Goal: Task Accomplishment & Management: Complete application form

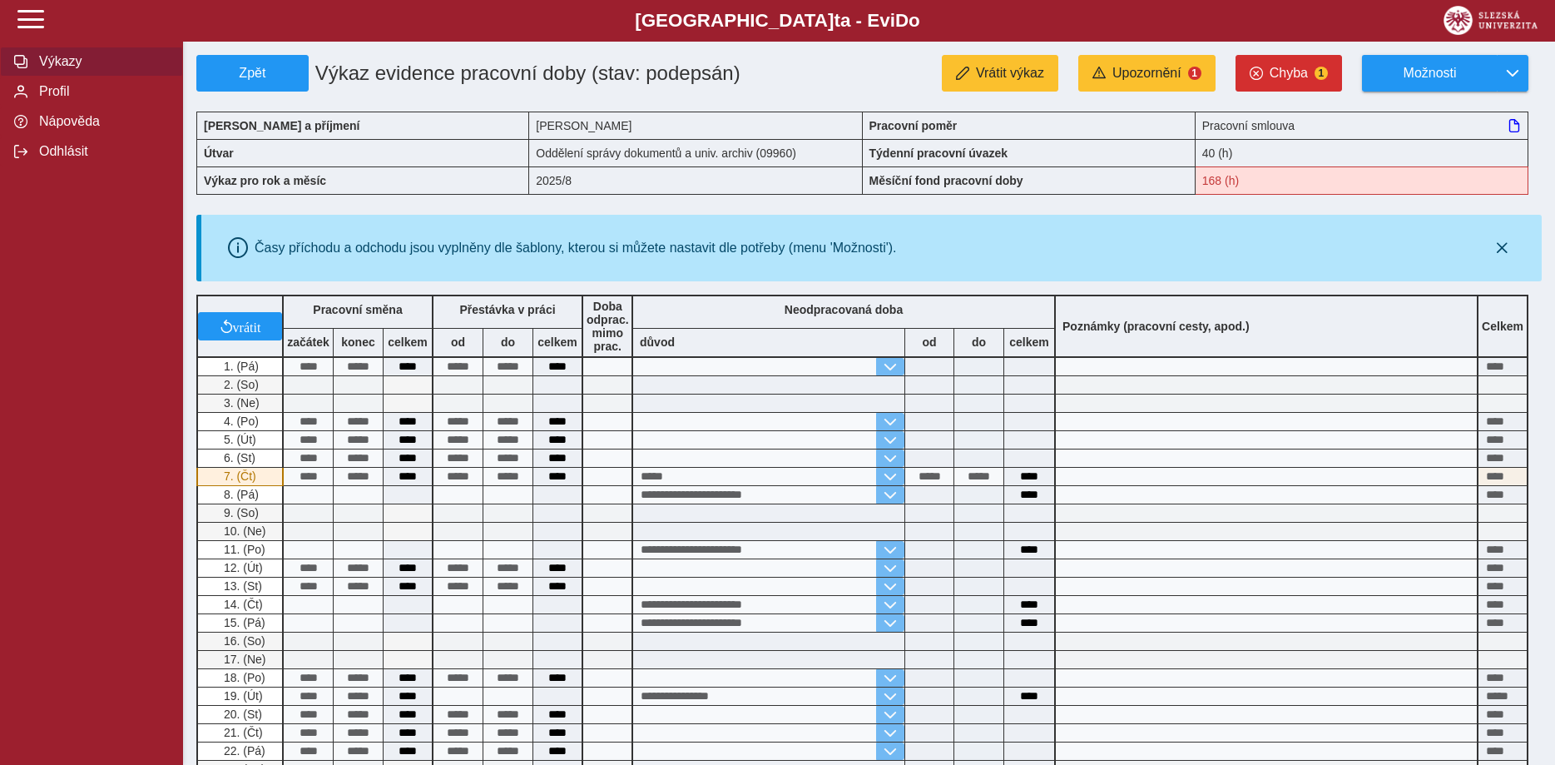
click at [72, 69] on span "Výkazy" at bounding box center [101, 61] width 135 height 15
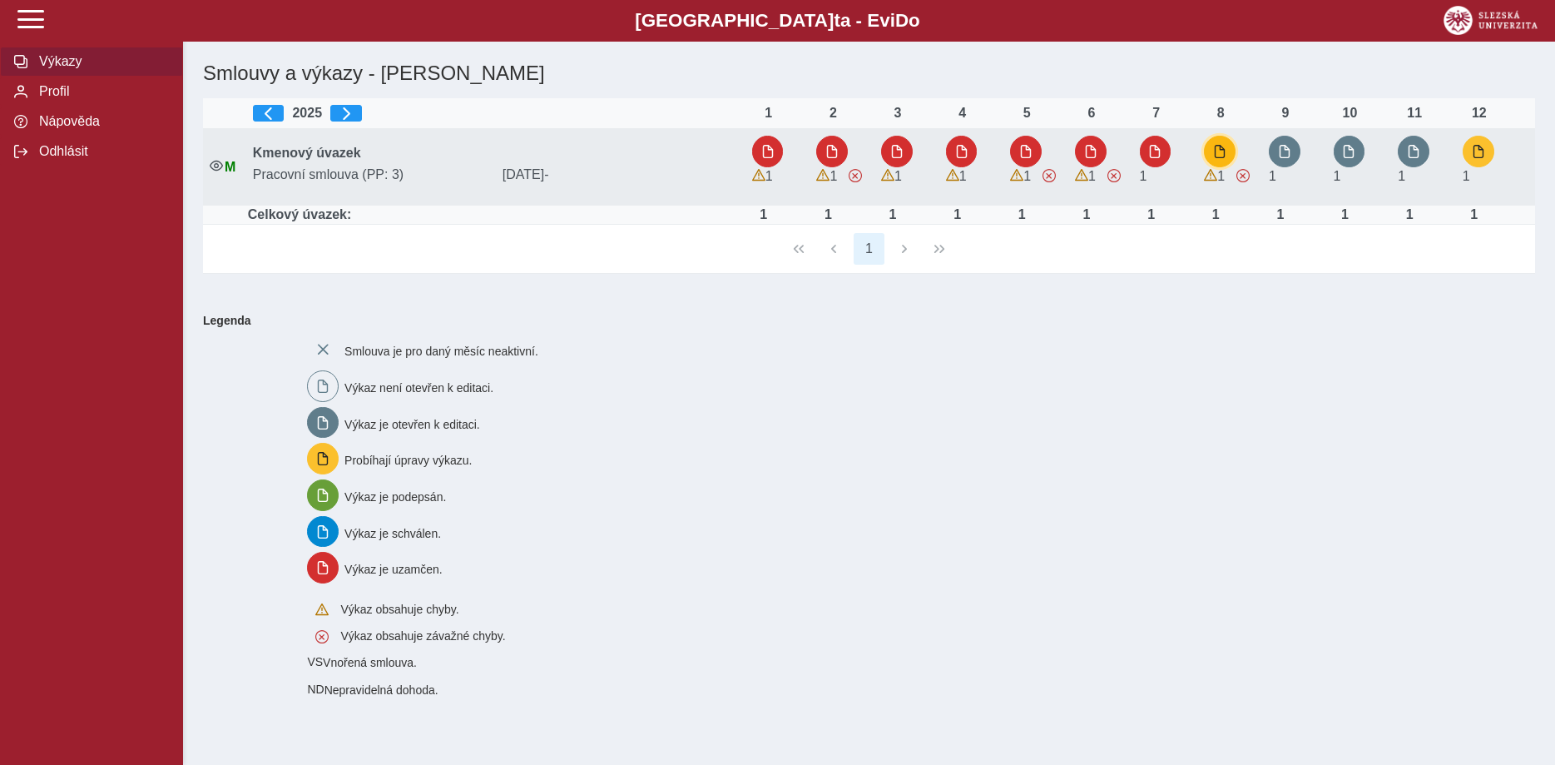
click at [1223, 147] on span "button" at bounding box center [1219, 151] width 13 height 13
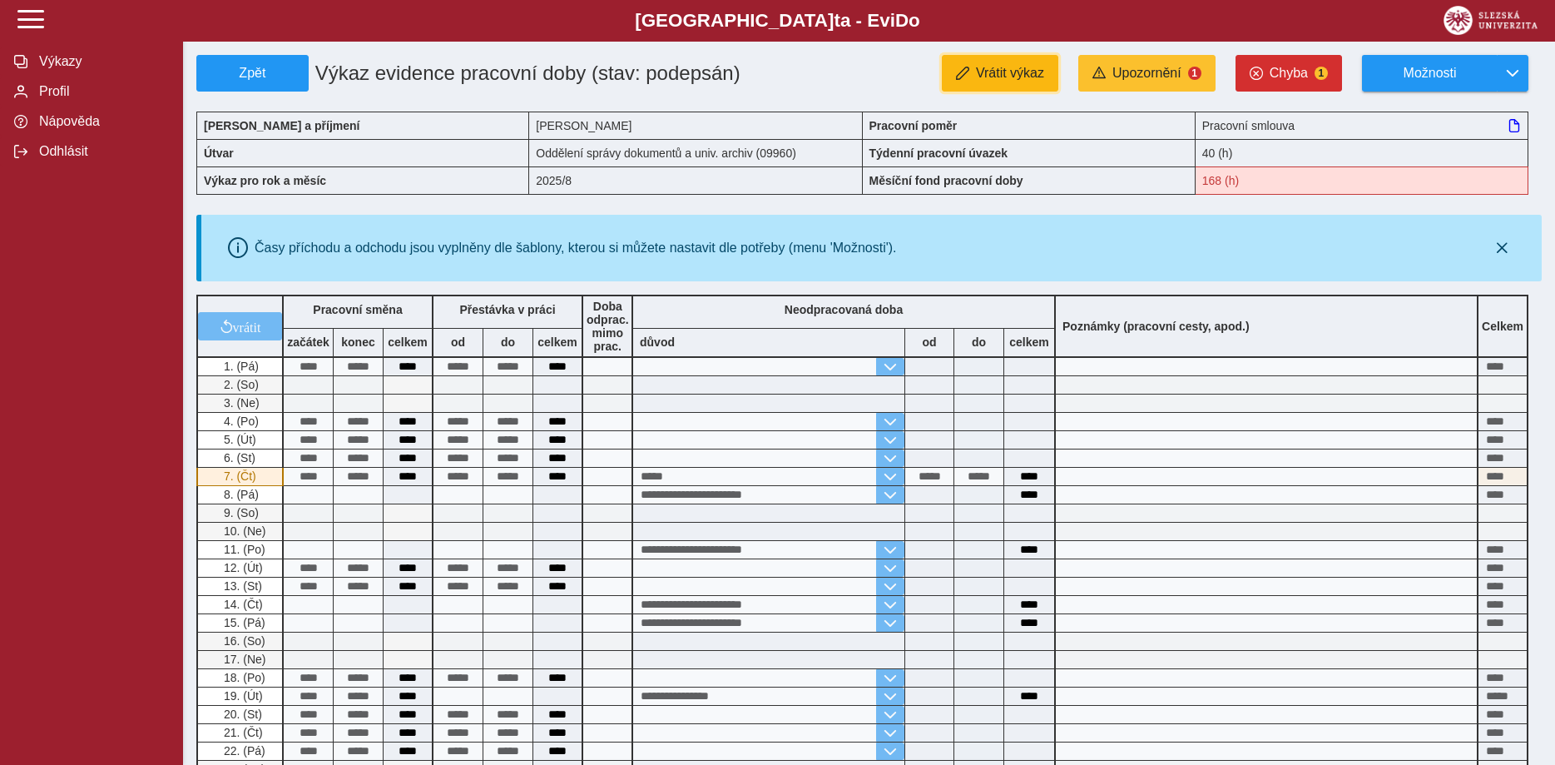
click at [1009, 75] on span "Vrátit výkaz" at bounding box center [1010, 73] width 68 height 15
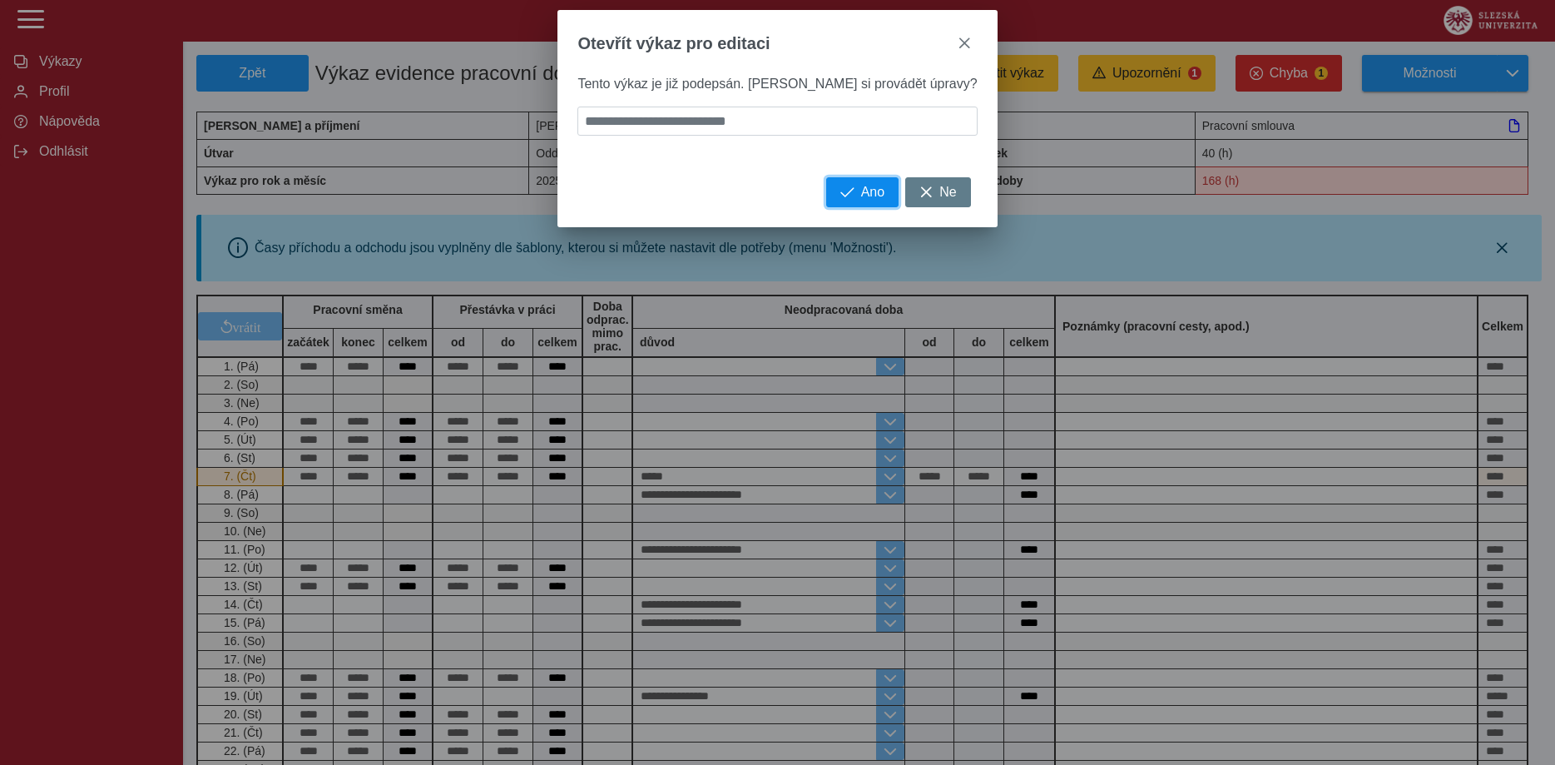
click at [861, 200] on span "Ano" at bounding box center [872, 192] width 23 height 15
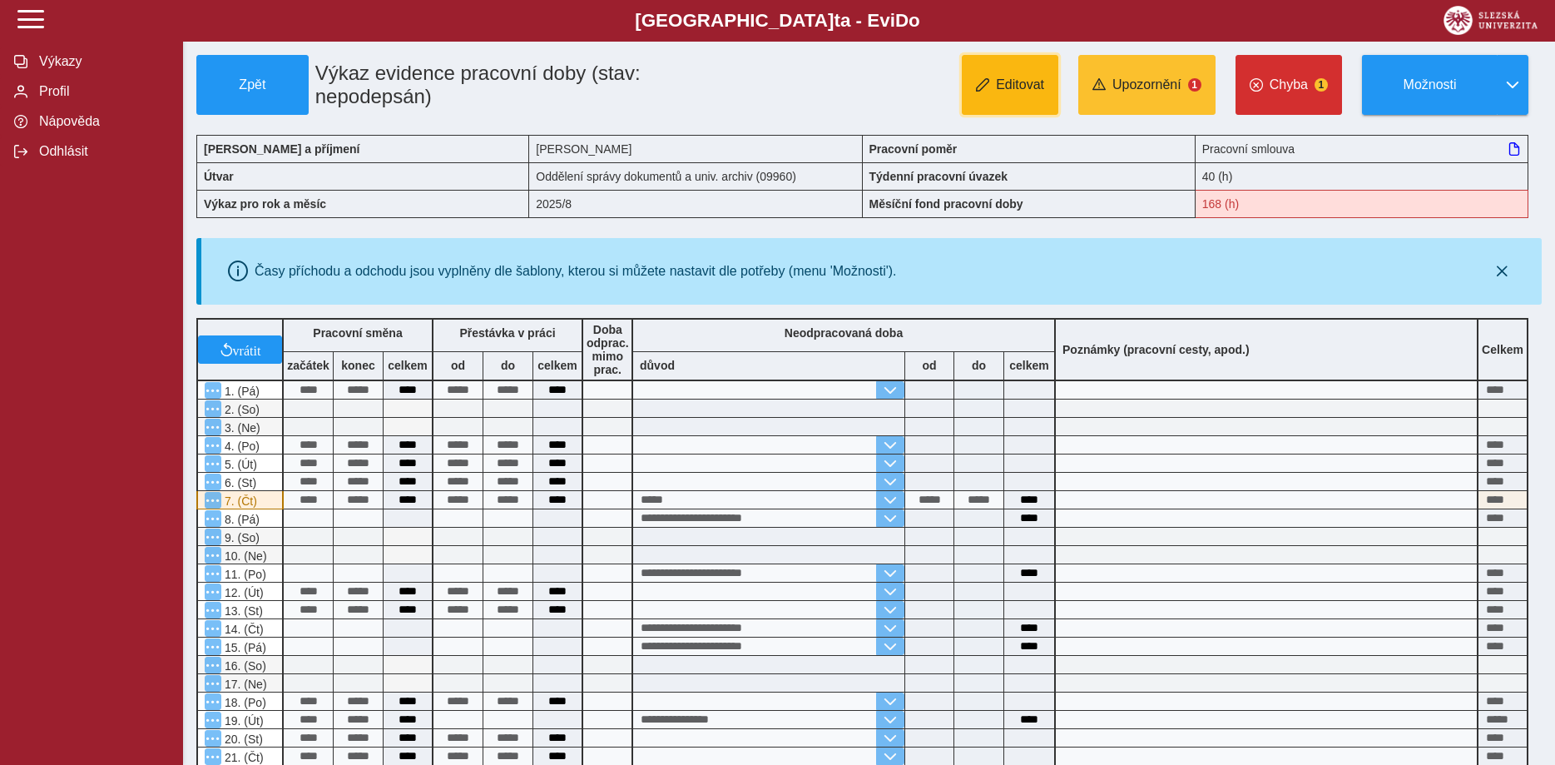
click at [1016, 99] on button "Editovat" at bounding box center [1010, 85] width 97 height 60
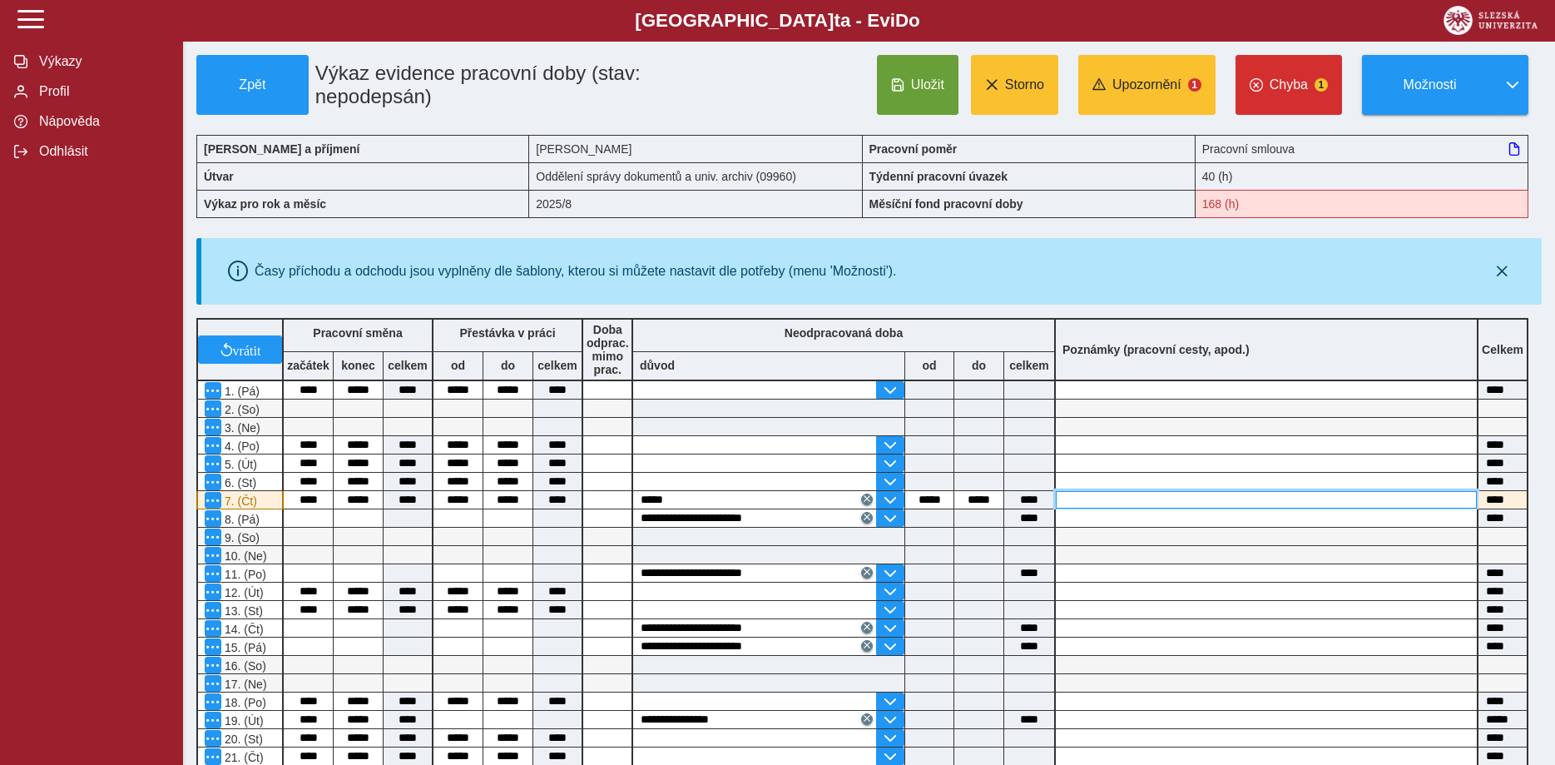
click at [1077, 505] on input at bounding box center [1266, 499] width 421 height 17
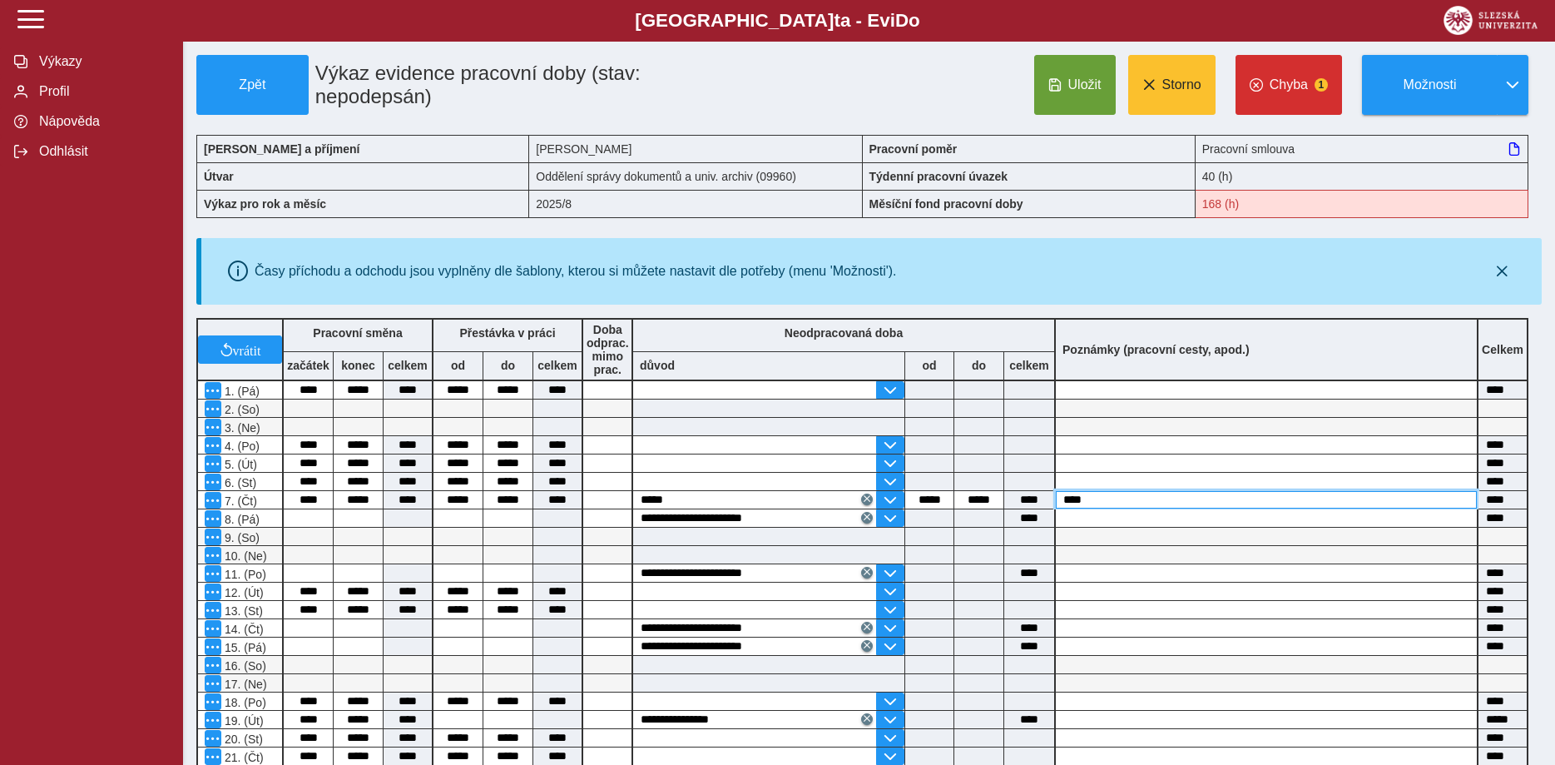
type input "*****"
click at [1088, 86] on span "Uložit" at bounding box center [1085, 84] width 33 height 15
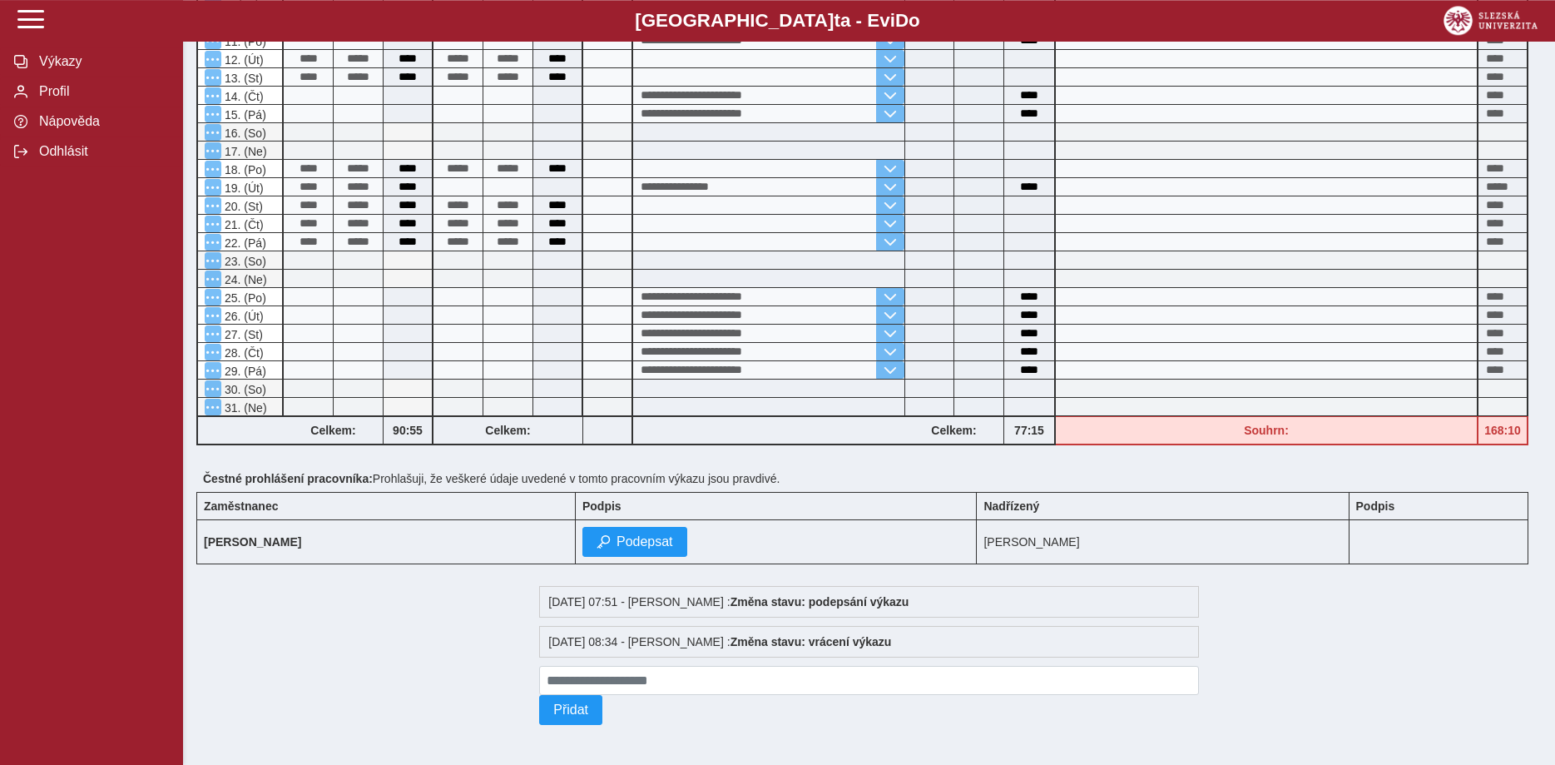
scroll to position [551, 0]
click at [673, 536] on span "Podepsat" at bounding box center [645, 541] width 57 height 15
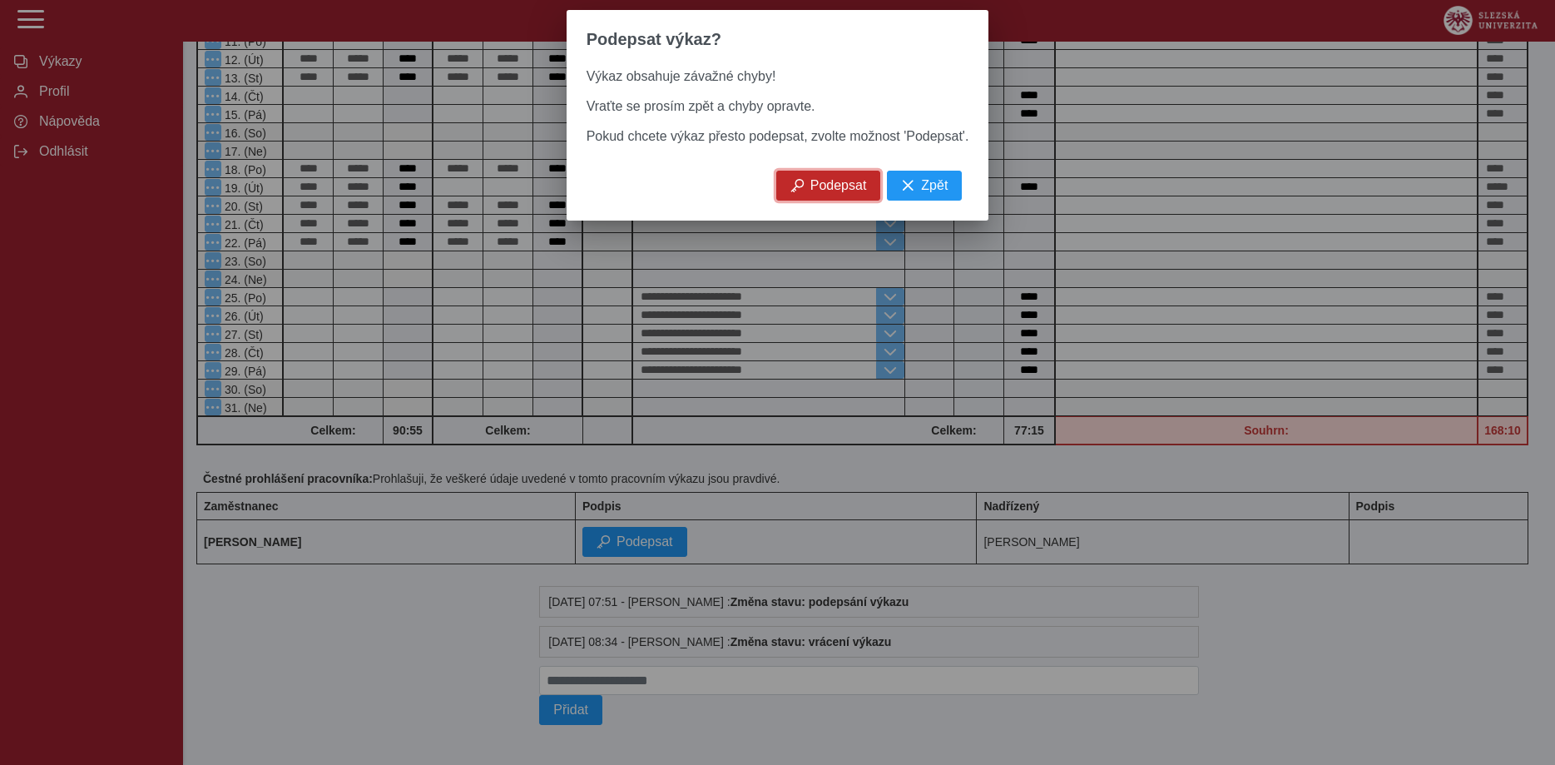
click at [841, 191] on button "Podepsat" at bounding box center [828, 186] width 105 height 30
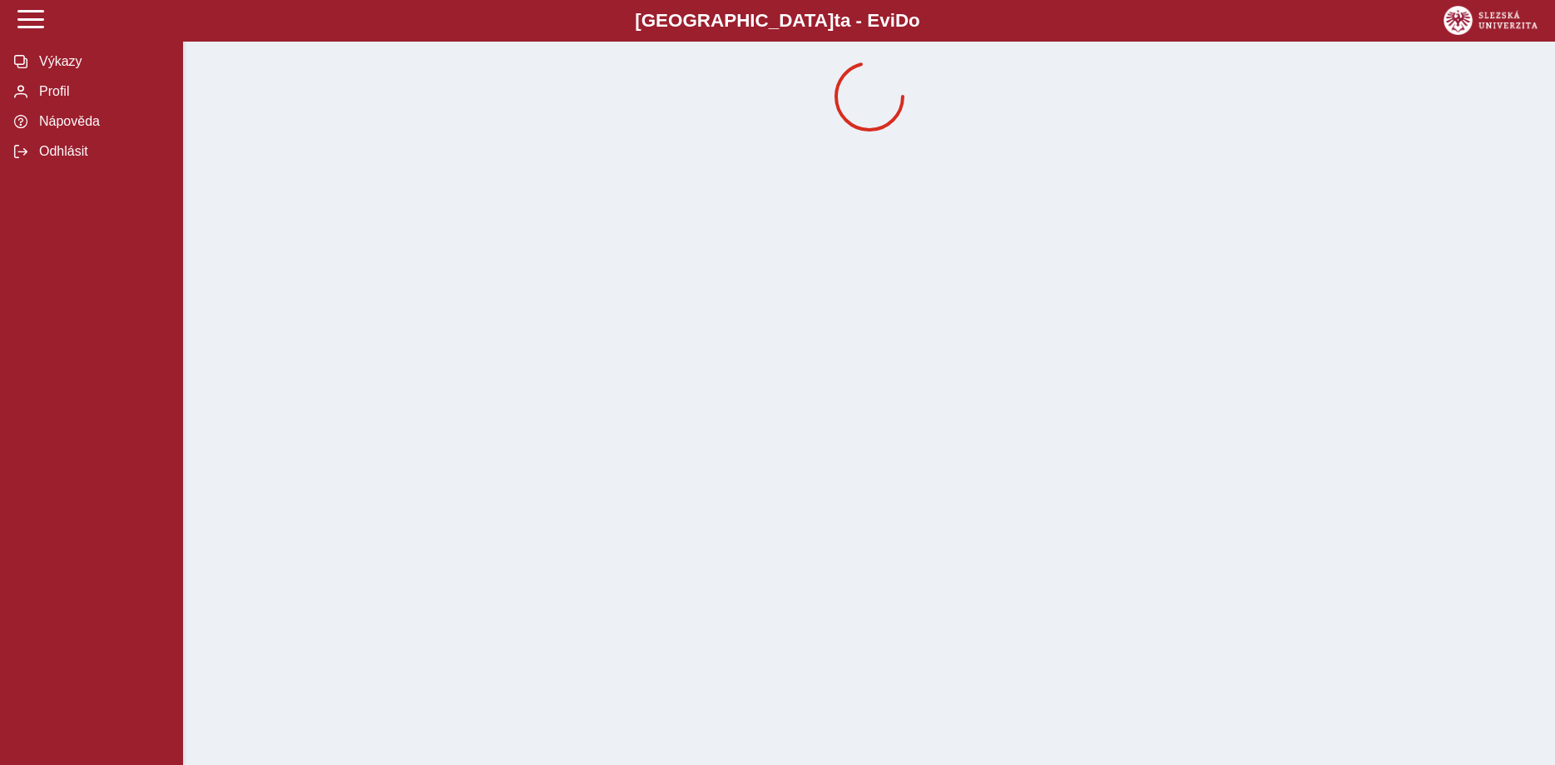
scroll to position [0, 0]
